Goal: Use online tool/utility: Use online tool/utility

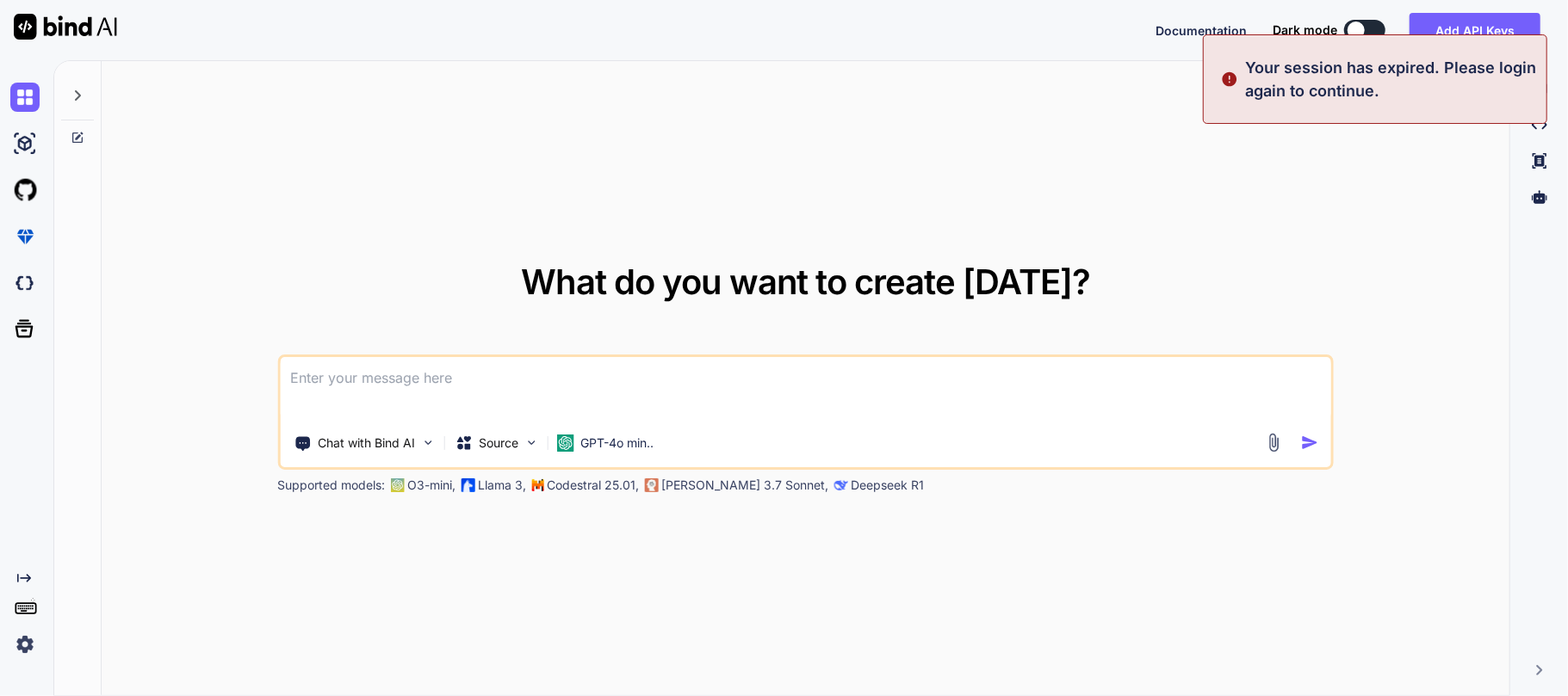
type textarea "x"
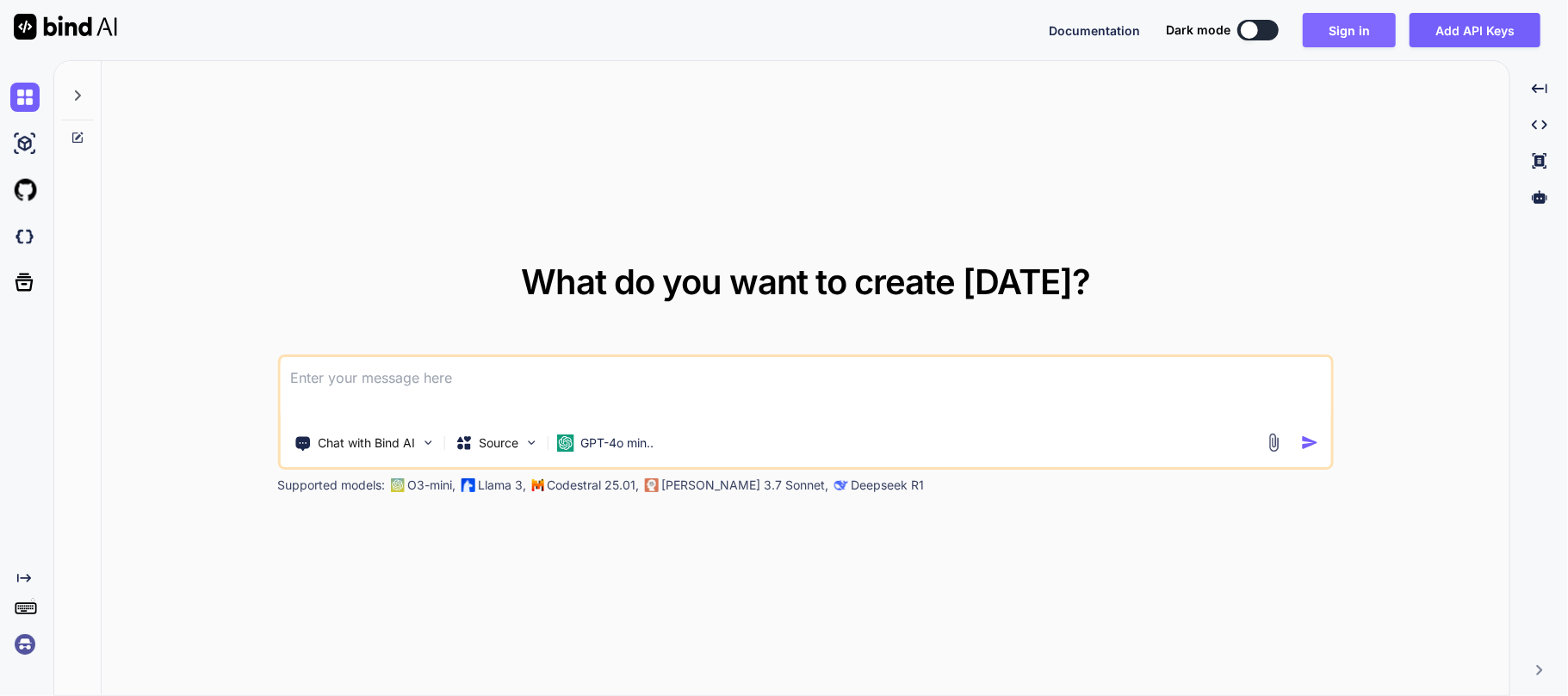
click at [1310, 32] on button "Sign in" at bounding box center [1348, 31] width 93 height 34
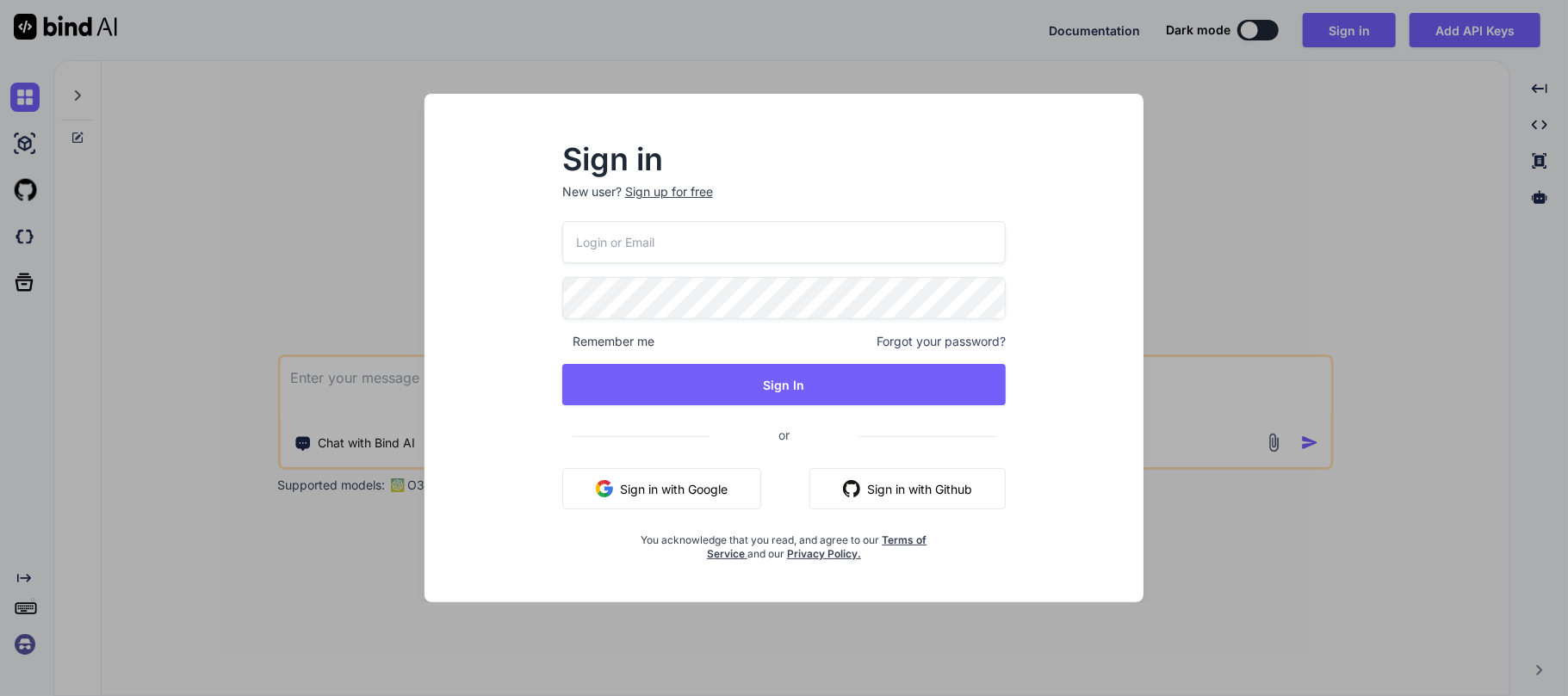
type input "[DOMAIN_NAME][EMAIL_ADDRESS][DOMAIN_NAME]"
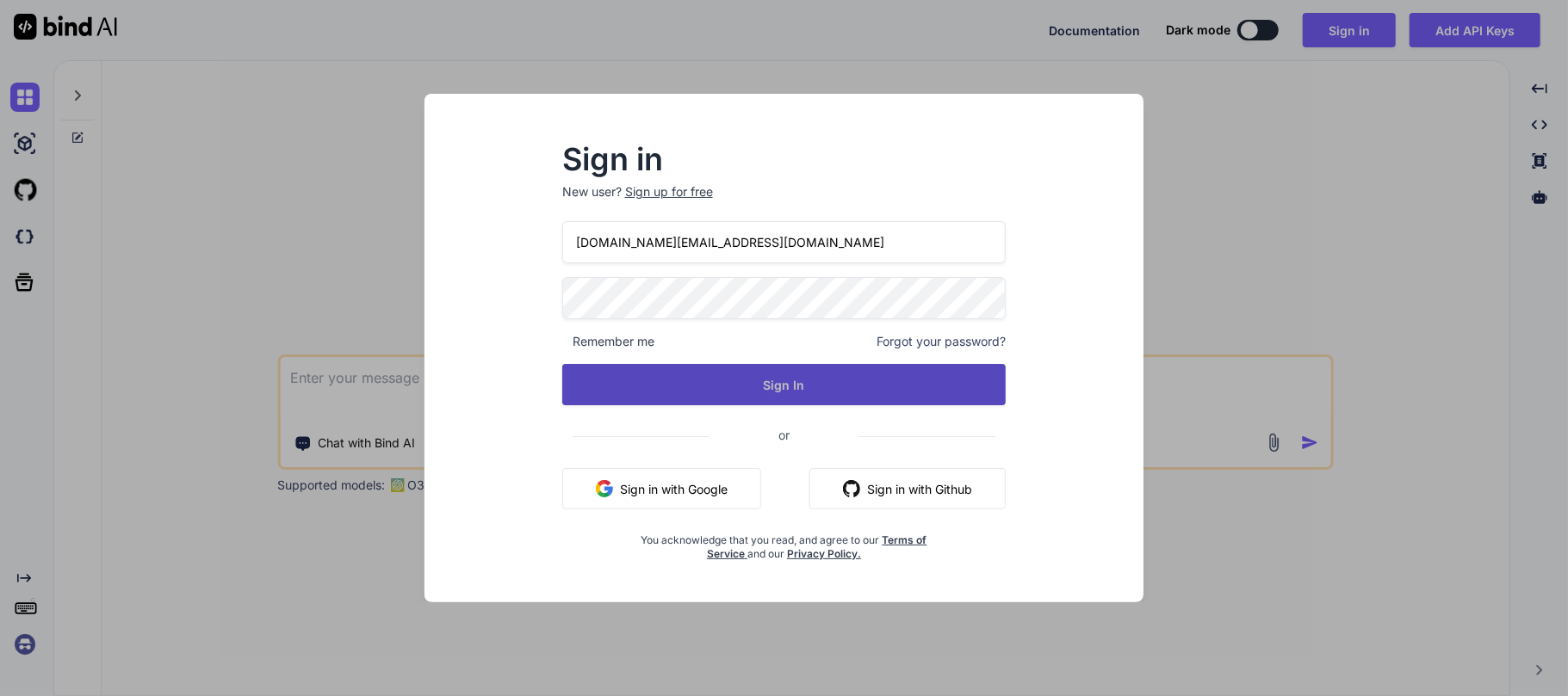
click at [745, 379] on button "Sign In" at bounding box center [784, 384] width 445 height 41
click at [797, 379] on button "Sign In" at bounding box center [784, 384] width 445 height 41
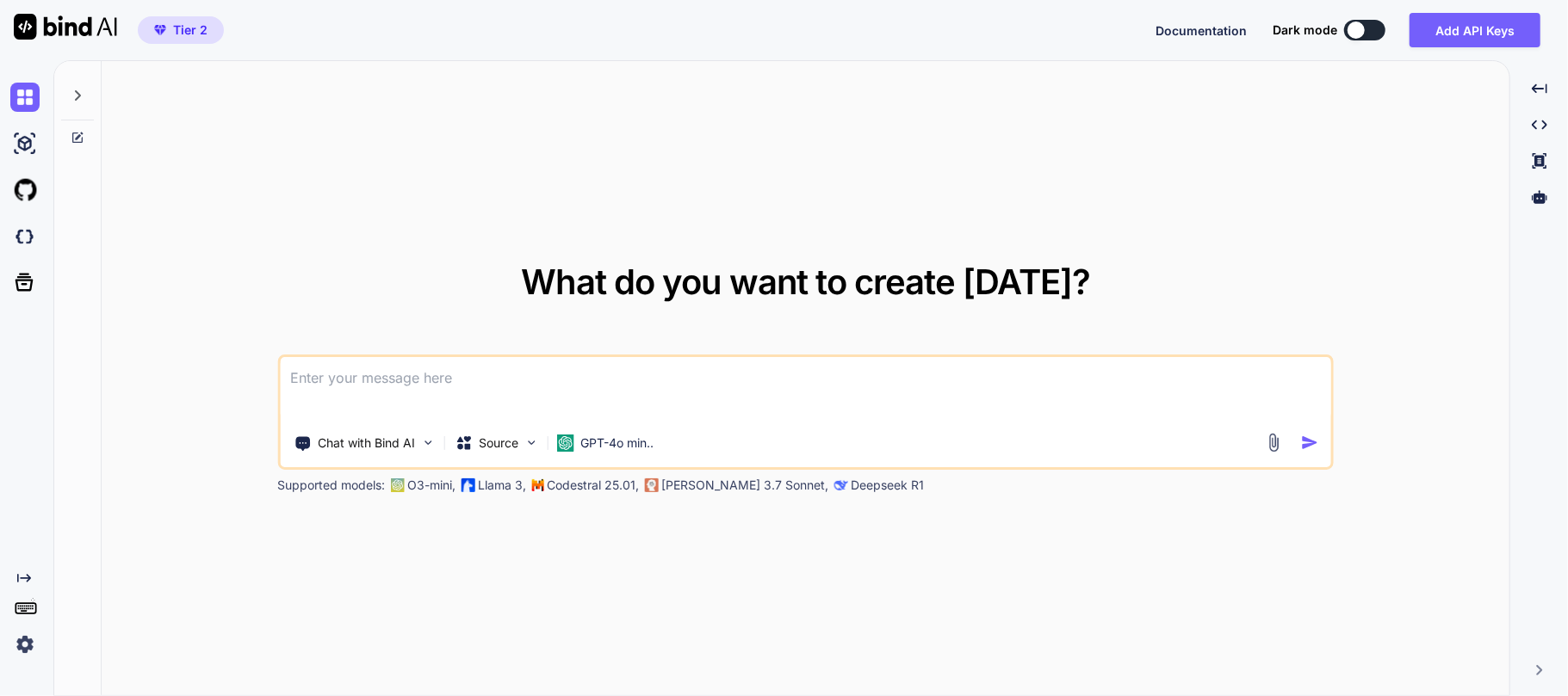
click at [81, 97] on icon at bounding box center [77, 96] width 13 height 13
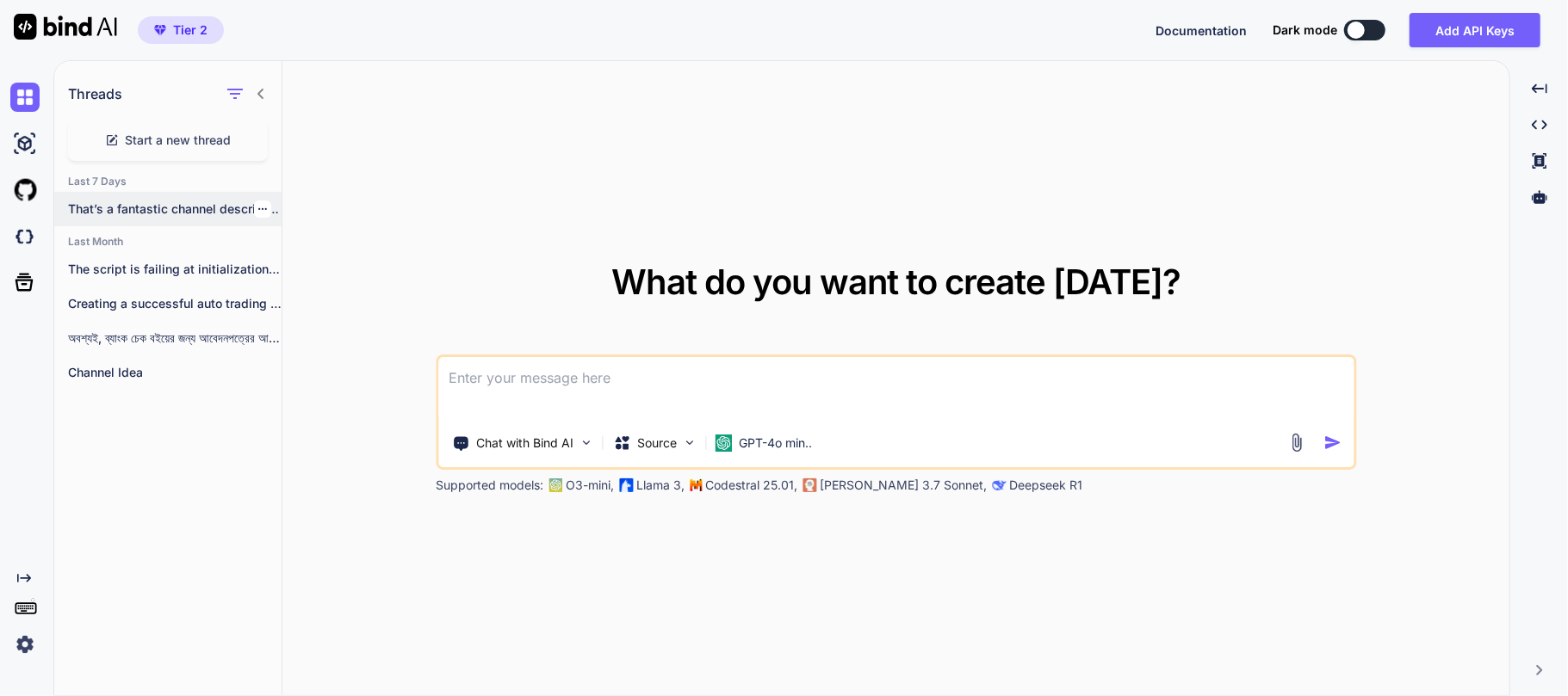
click at [157, 219] on div "That’s a fantastic channel description! It’s clear,..." at bounding box center [168, 209] width 228 height 34
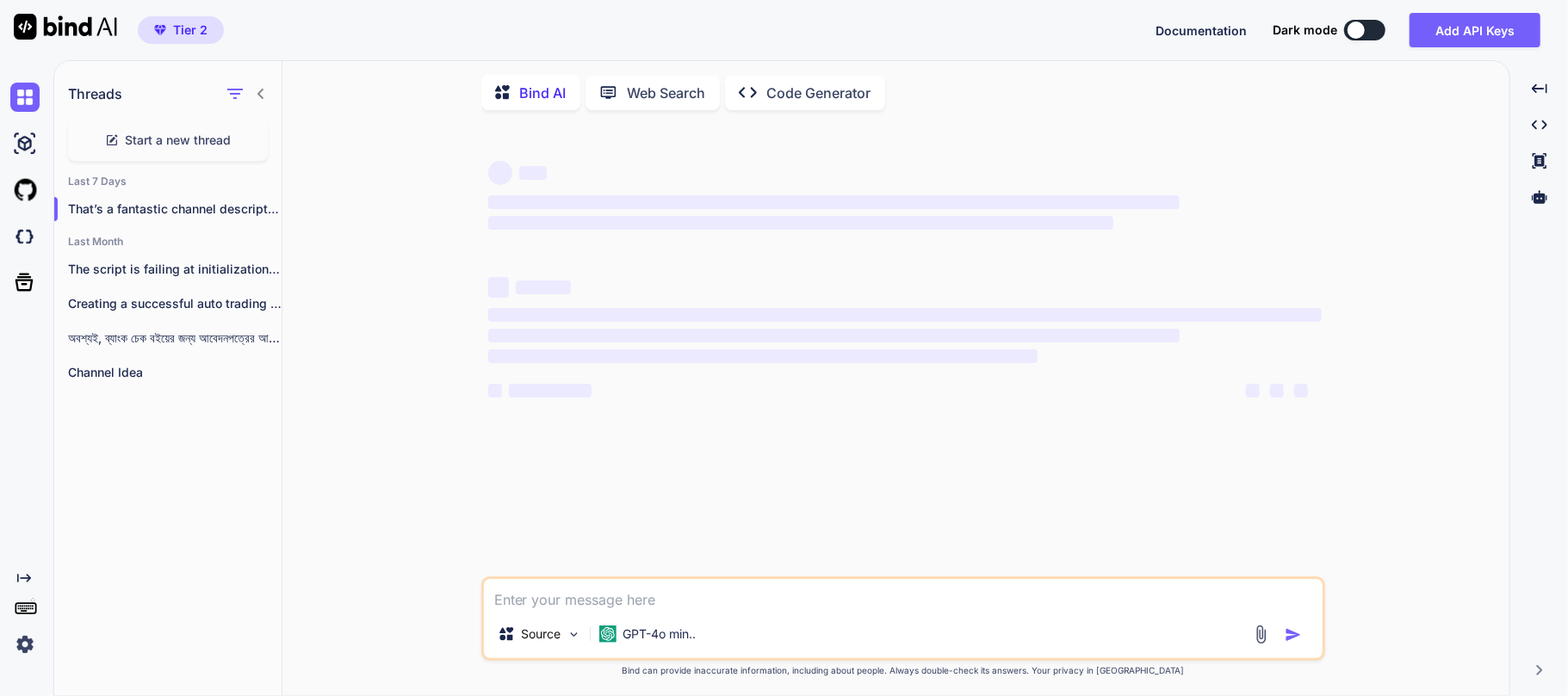
type textarea "x"
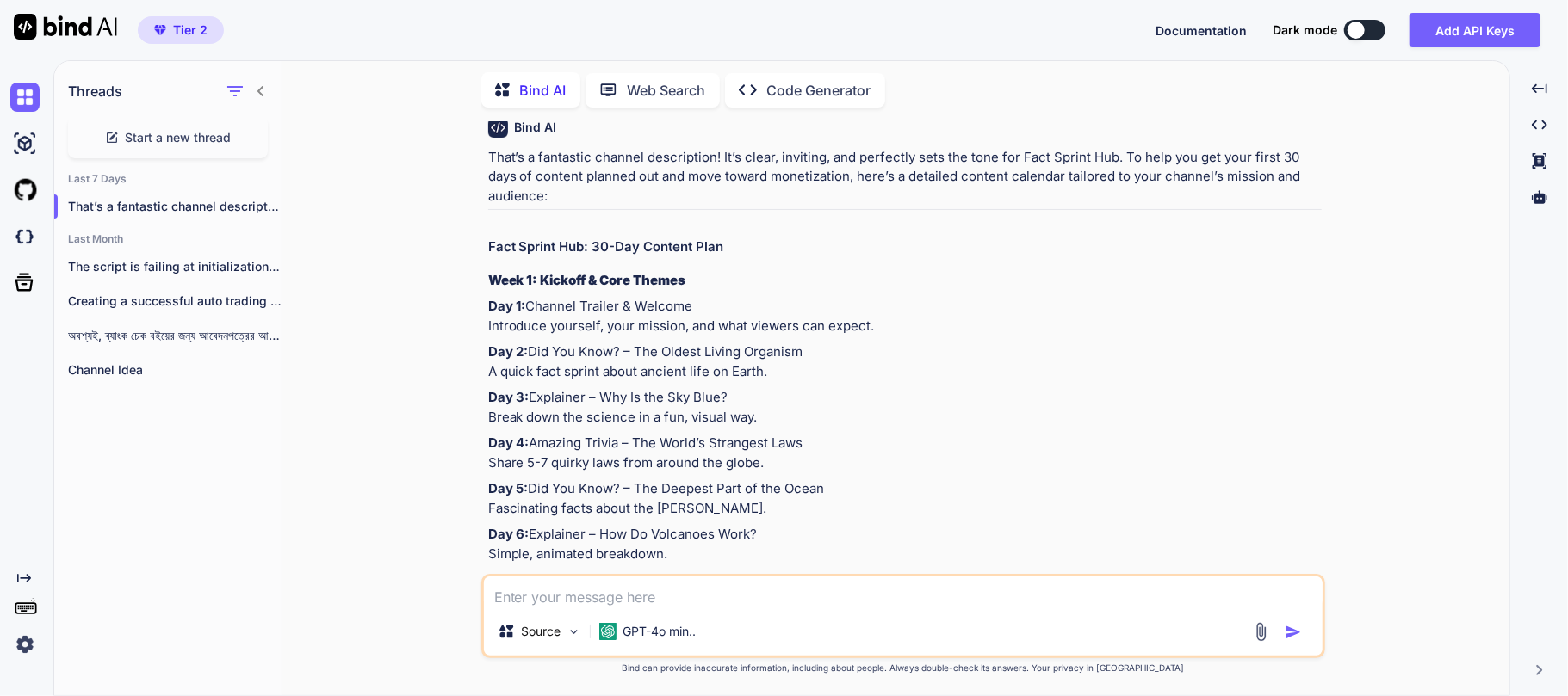
scroll to position [648, 0]
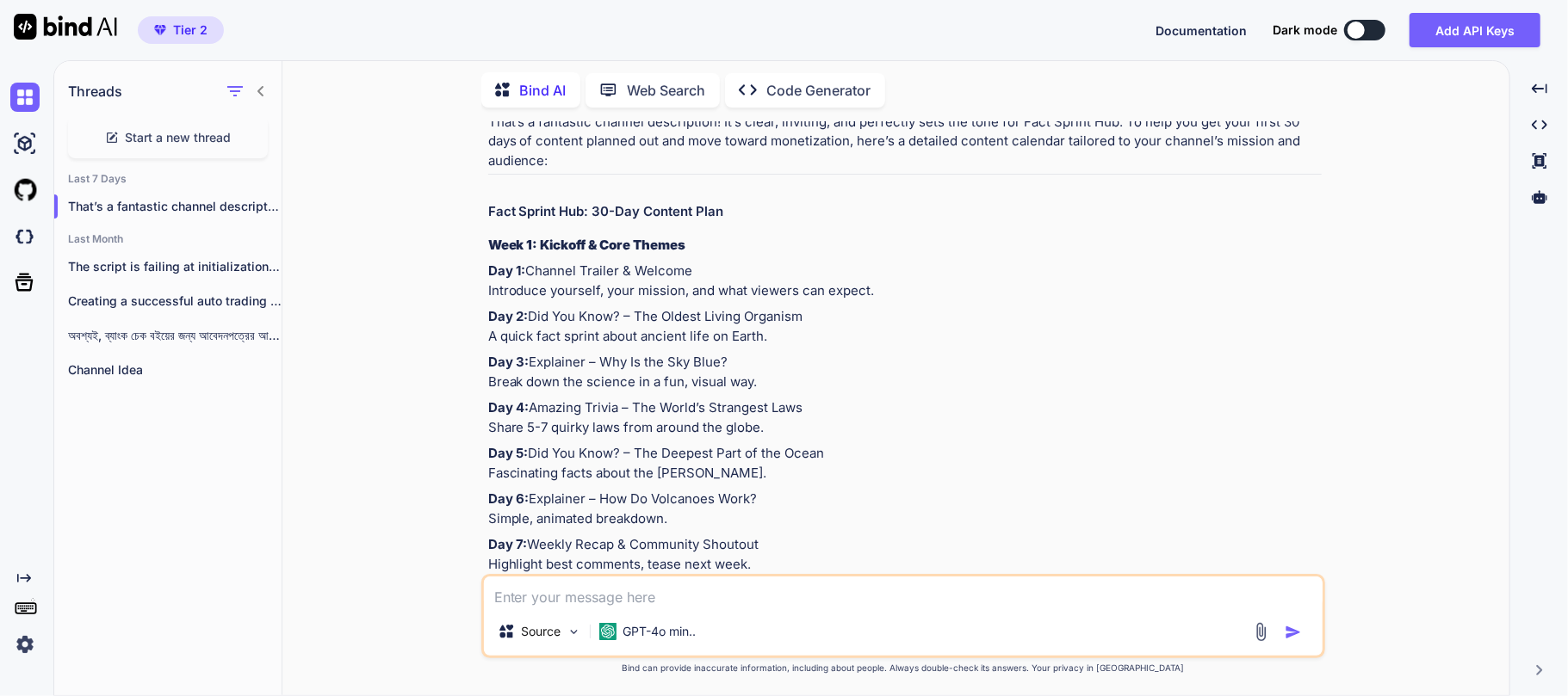
click at [501, 300] on p "Day 1: Channel Trailer & Welcome Introduce yourself, your mission, and what vie…" at bounding box center [905, 281] width 834 height 39
click at [545, 392] on p "Day 3: Explainer – Why Is the Sky Blue? Break down the science in a fun, visual…" at bounding box center [905, 372] width 834 height 39
drag, startPoint x: 532, startPoint y: 401, endPoint x: 727, endPoint y: 396, distance: 195.1
click at [727, 392] on p "Day 3: Explainer – Why Is the Sky Blue? Break down the science in a fun, visual…" at bounding box center [905, 372] width 834 height 39
copy p "Explainer – Why Is the Sky Blue?"
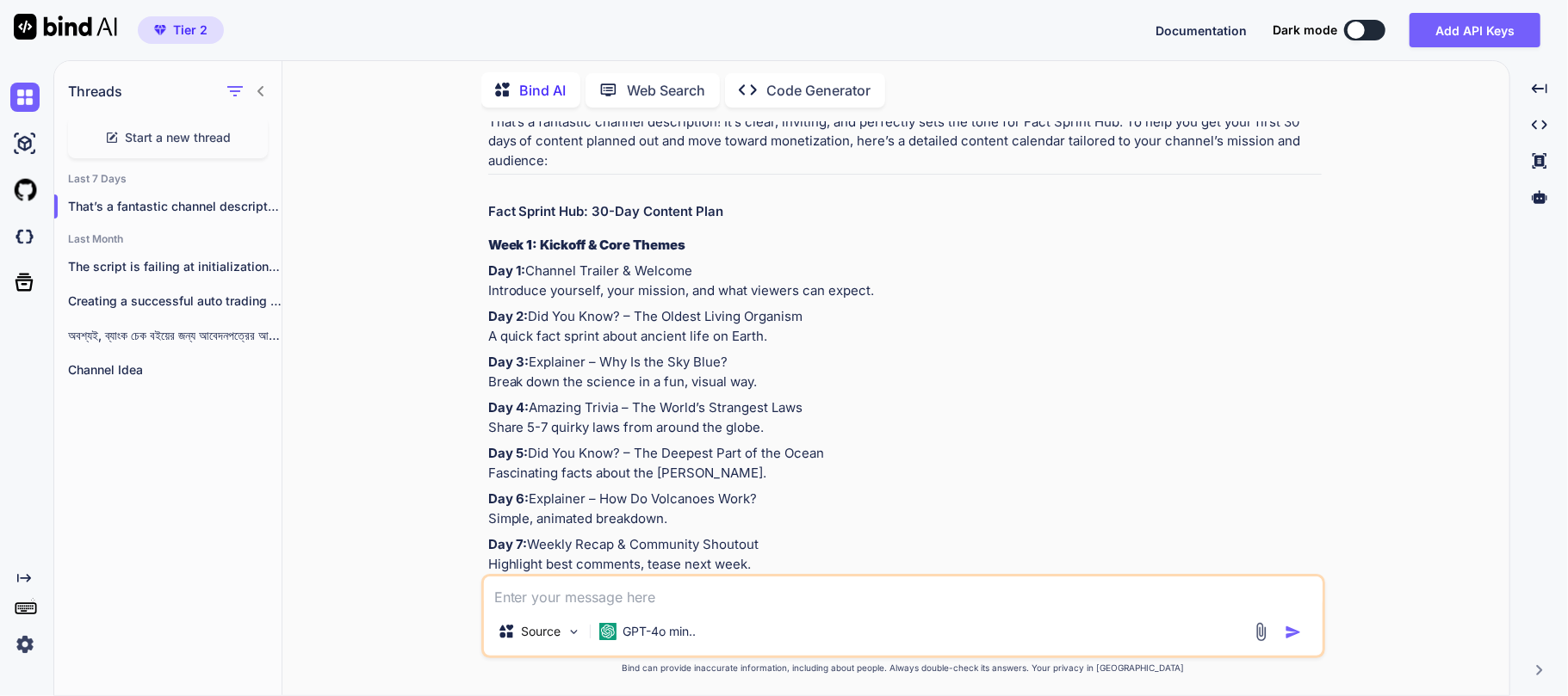
drag, startPoint x: 789, startPoint y: 379, endPoint x: 488, endPoint y: 370, distance: 301.1
click at [489, 346] on p "Day 2: Did You Know? – The Oldest Living Organism A quick fact sprint about anc…" at bounding box center [905, 326] width 834 height 39
copy p "A quick fact sprint about ancient life on Earth."
click at [1530, 212] on div "Created with Pixso. Created with Pixso. Created with Pixso." at bounding box center [1539, 145] width 44 height 144
click at [1536, 202] on icon at bounding box center [1539, 197] width 15 height 13
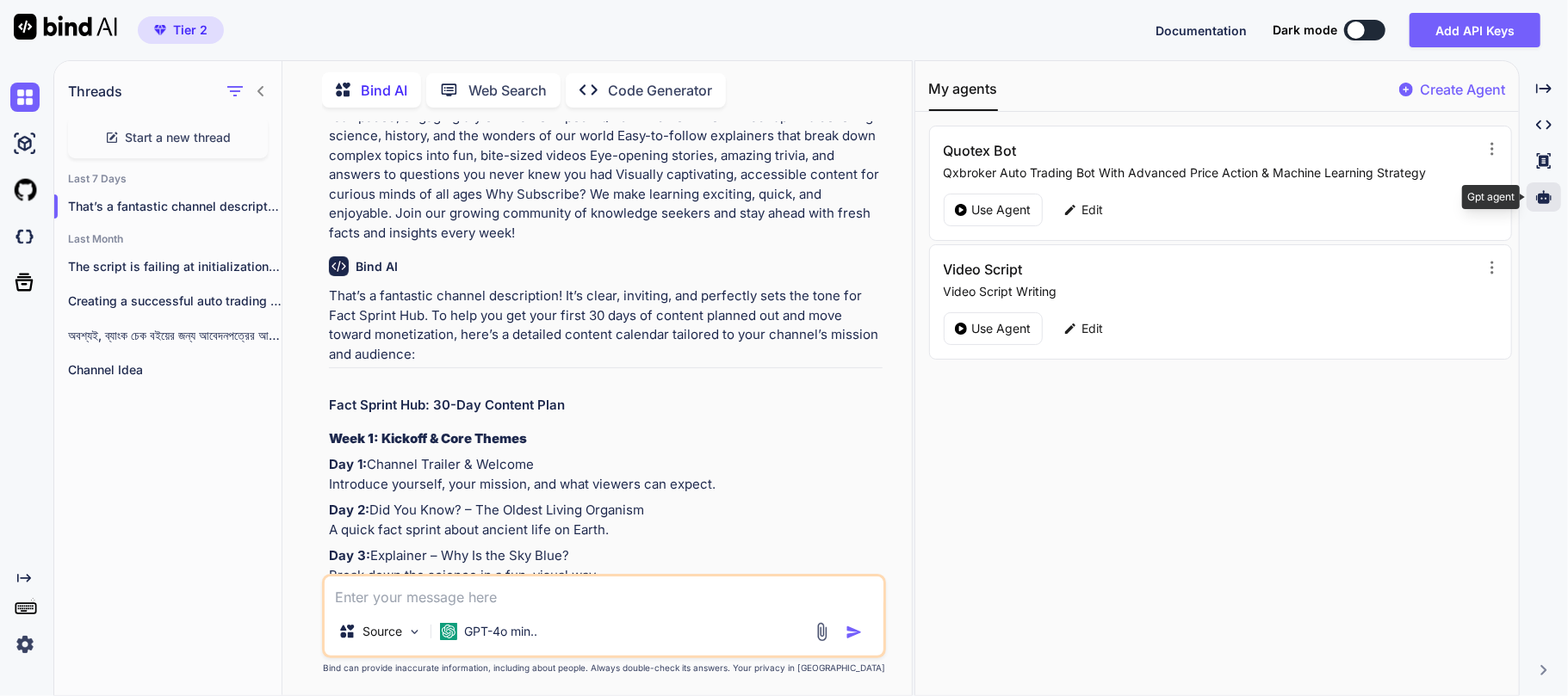
scroll to position [823, 0]
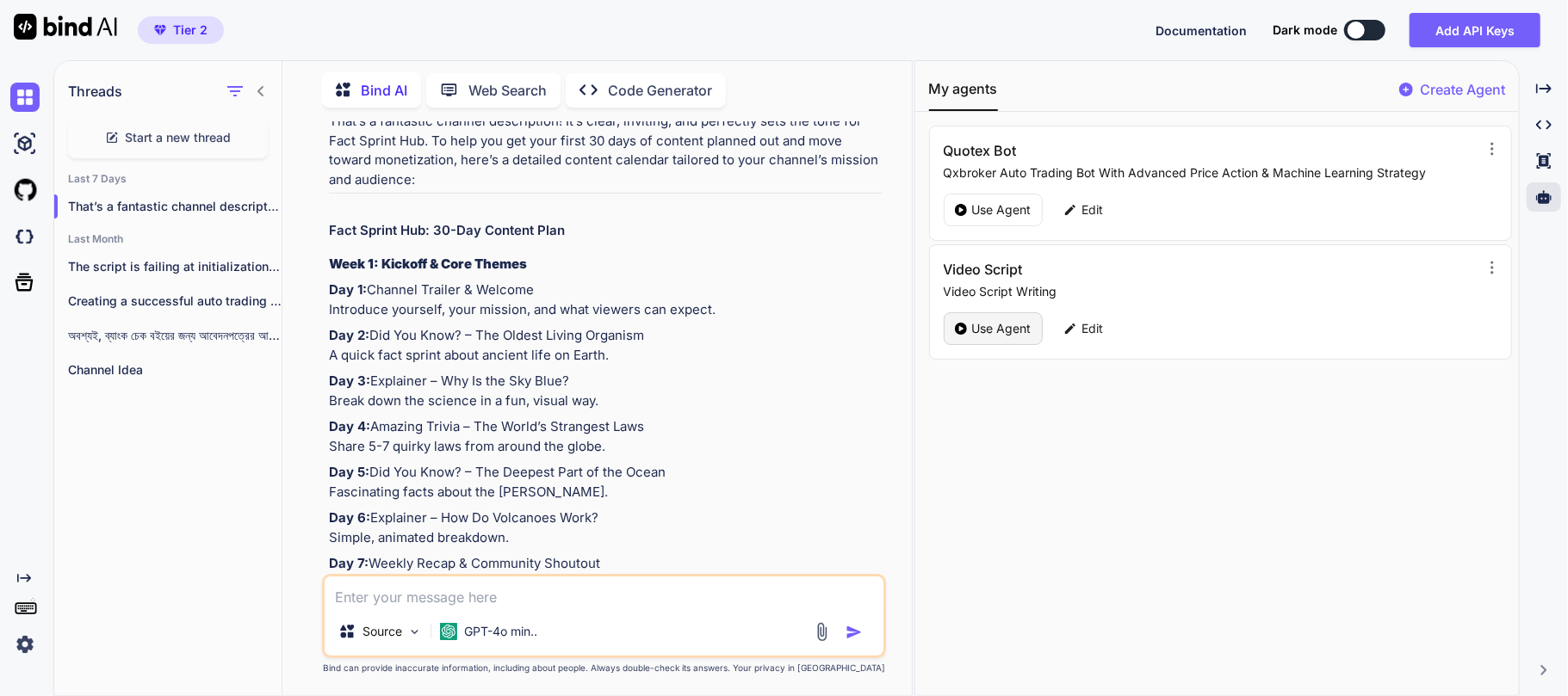
click at [993, 322] on p "Use Agent" at bounding box center [1002, 329] width 59 height 17
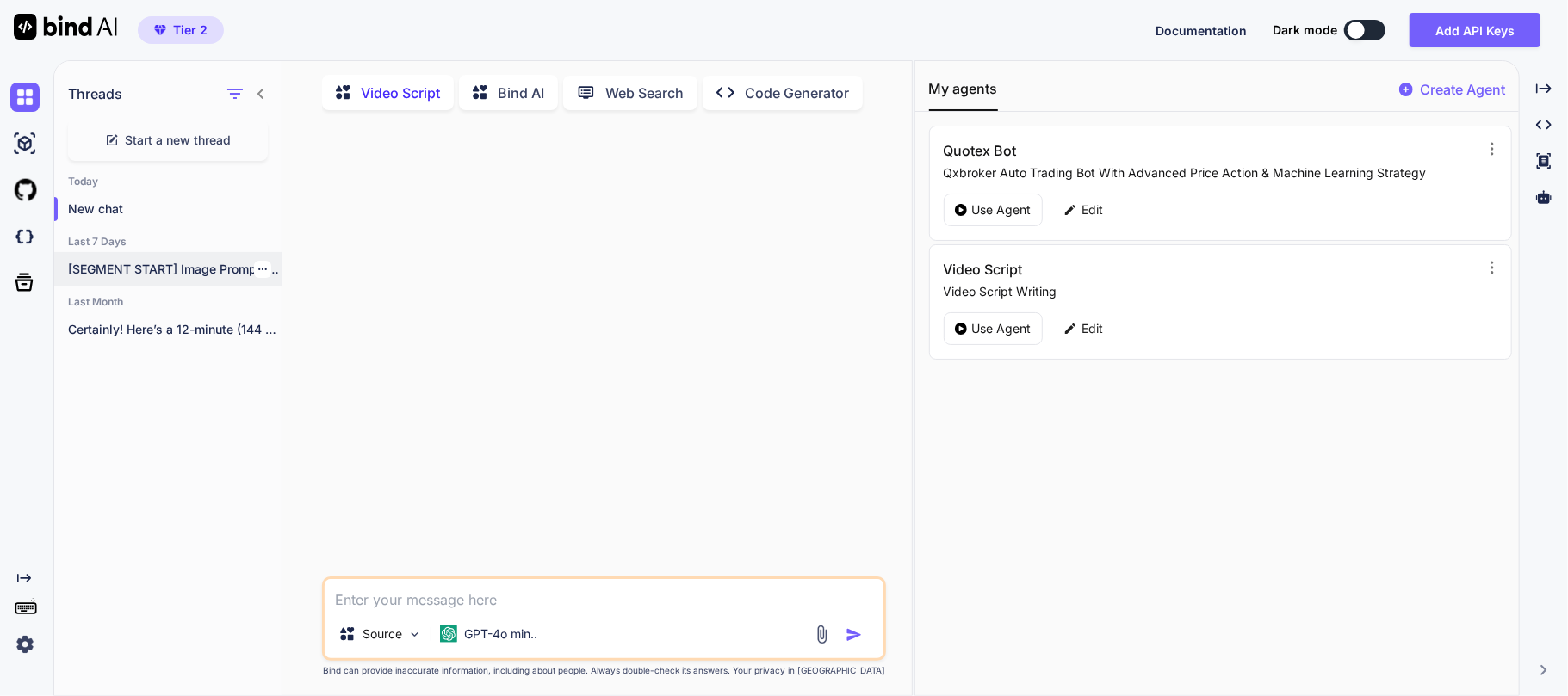
click at [146, 276] on p "[SEGMENT START] Image Prompt: "Cinematic wide shot..." at bounding box center [174, 270] width 213 height 17
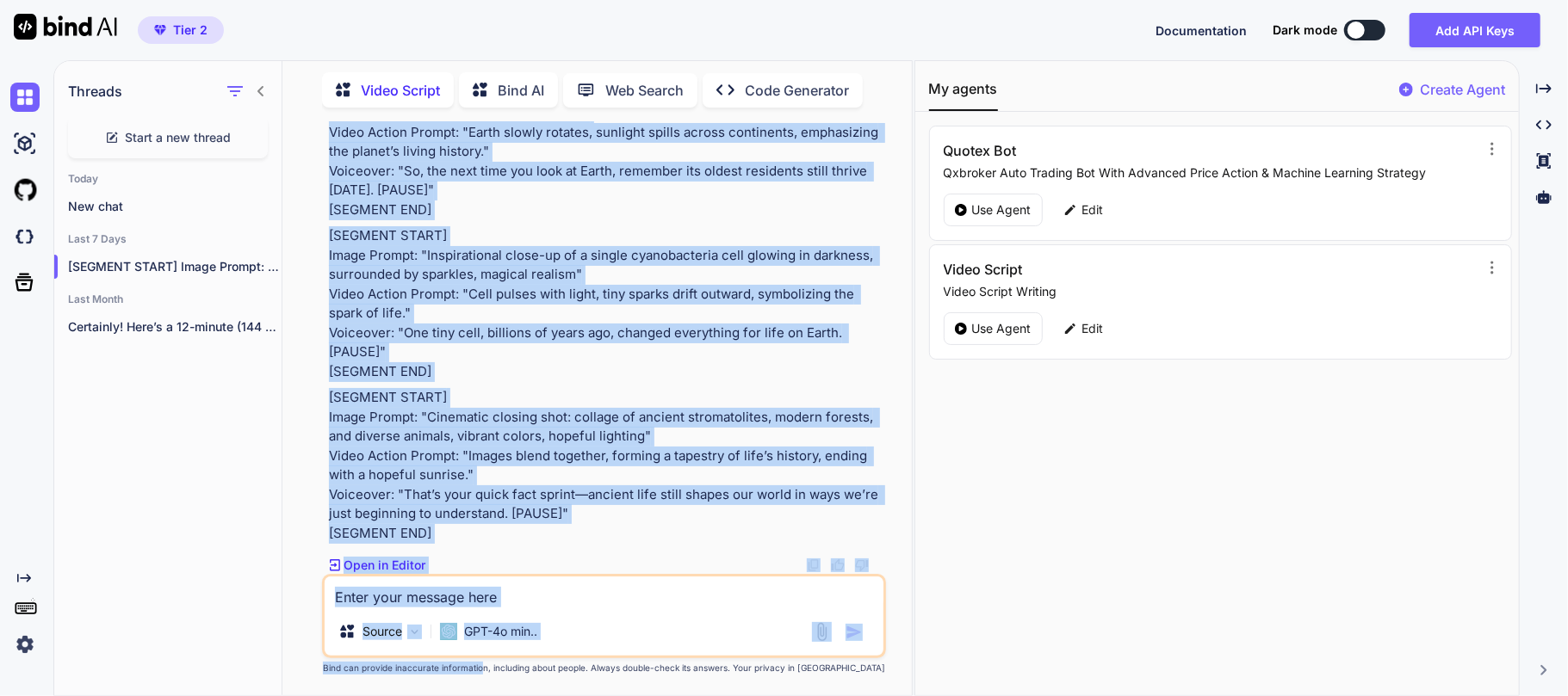
scroll to position [4721, 0]
drag, startPoint x: 325, startPoint y: 255, endPoint x: 508, endPoint y: 531, distance: 331.2
click at [508, 531] on div "You Generate a new script. Topic: Did You Know? – The Oldest Living Organism A …" at bounding box center [605, 348] width 560 height 453
copy div "[LOREMIP DOLOR] Sitam Consec: "Adipiscin elit sedd ei tempori Utlab, etdolore m…"
click at [672, 297] on p "[SEGMENT START] Image Prompt: "Inspirational close-up of a single cyanobacteria…" at bounding box center [605, 304] width 554 height 155
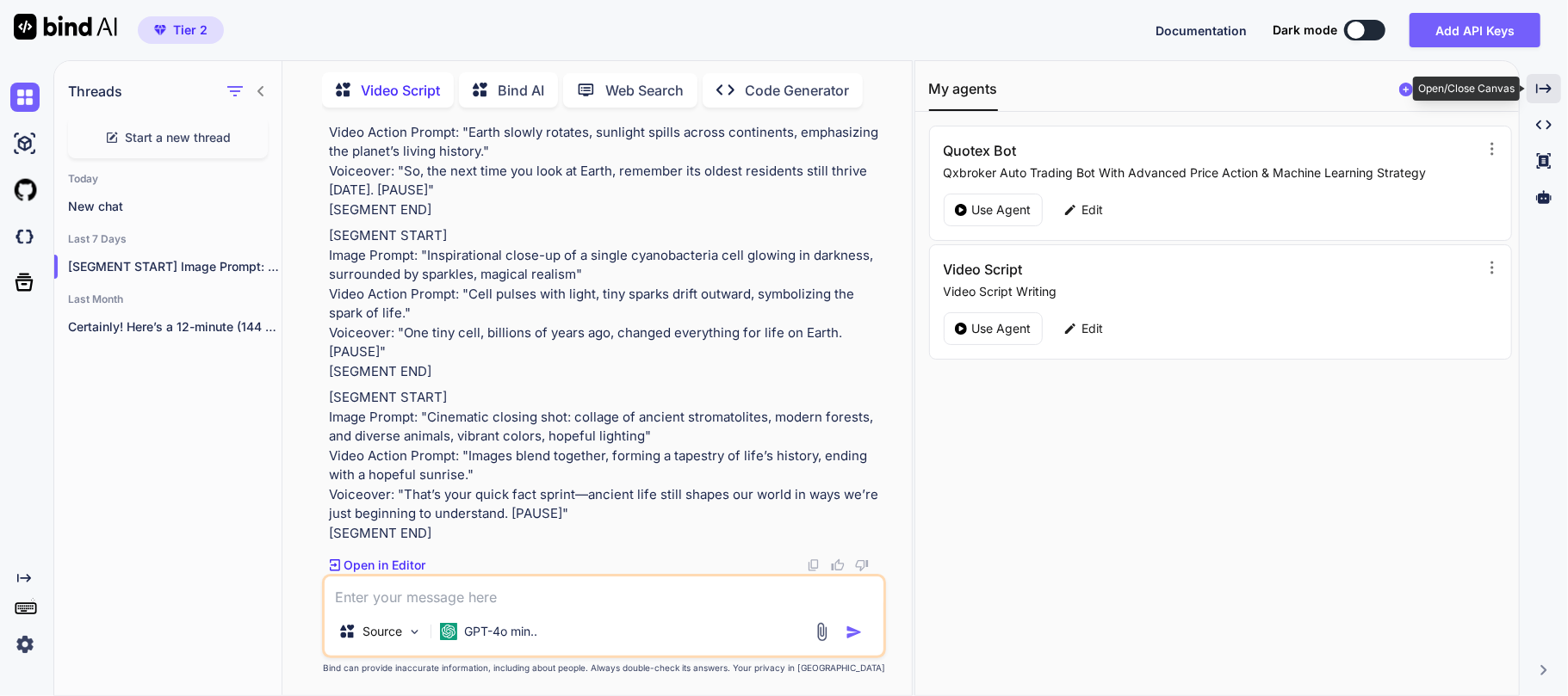
click at [1554, 82] on div "Created with Pixso." at bounding box center [1543, 88] width 34 height 30
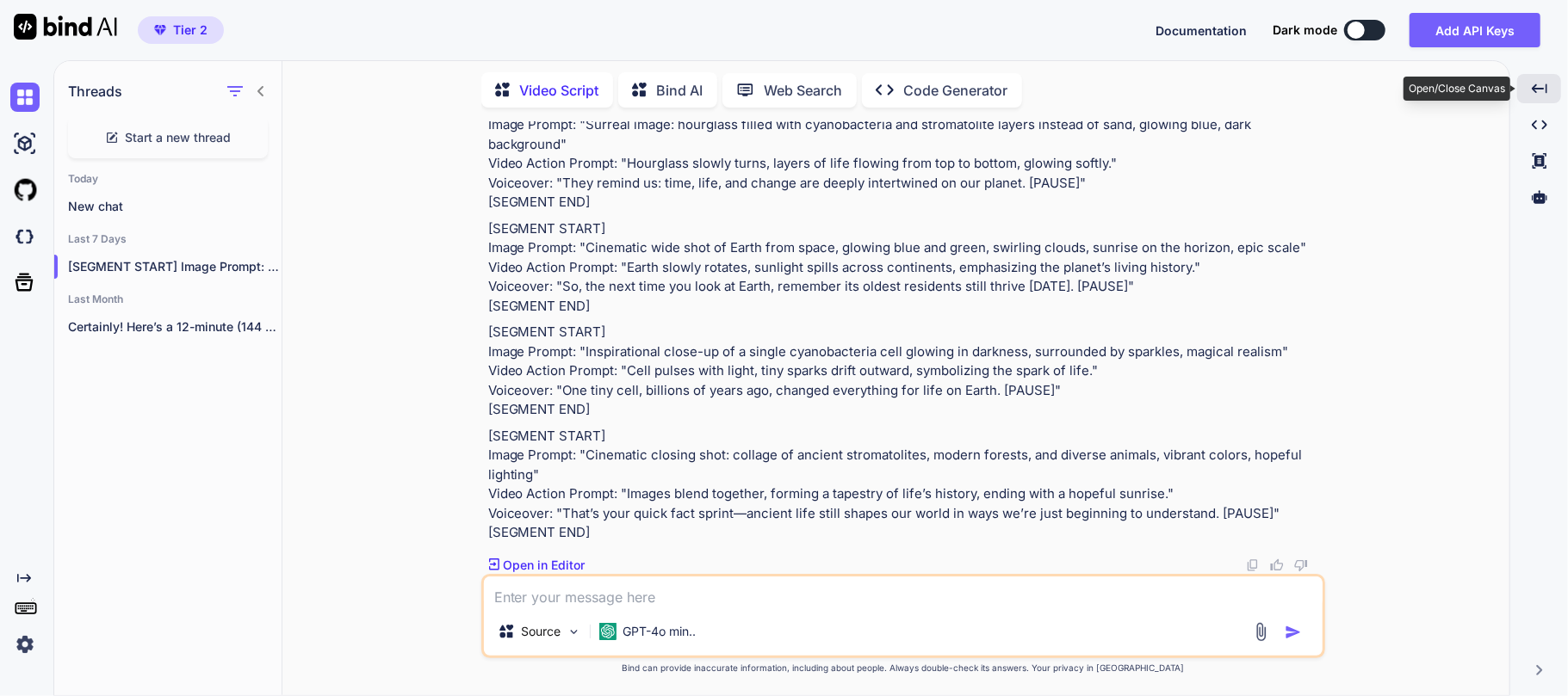
scroll to position [3674, 0]
